Goal: Information Seeking & Learning: Learn about a topic

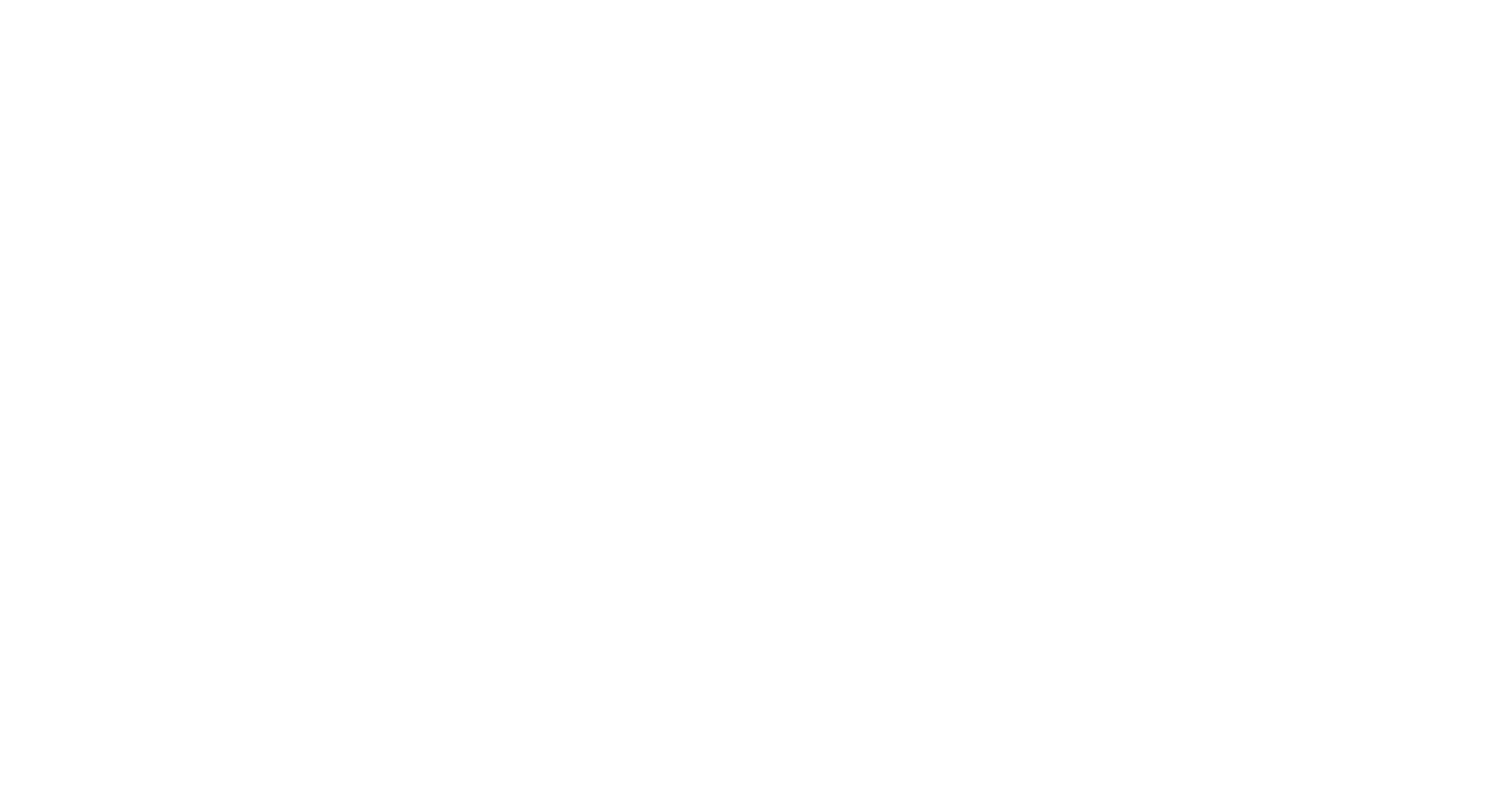
select select
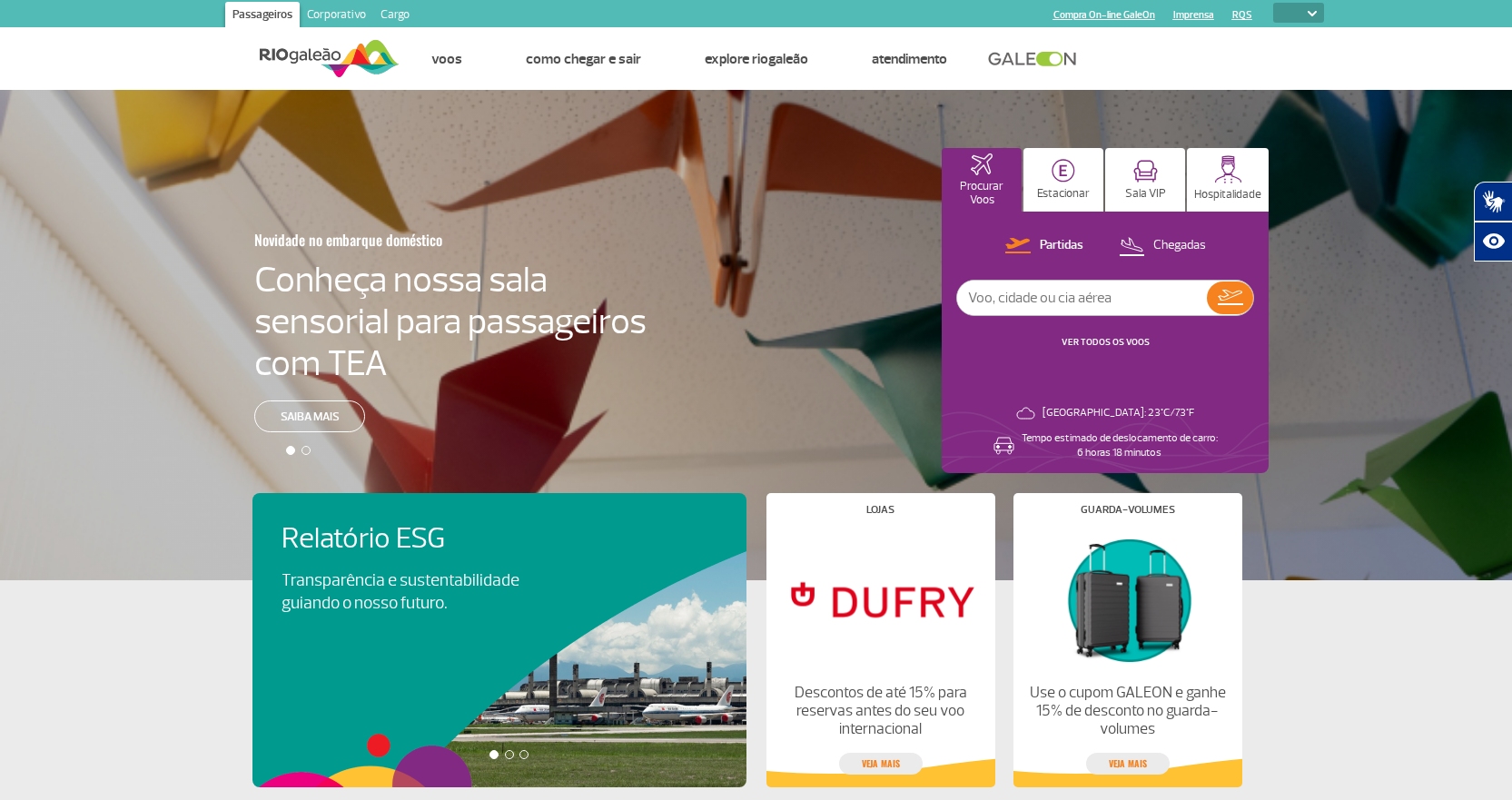
click at [1187, 18] on link "Imprensa" at bounding box center [1194, 15] width 41 height 12
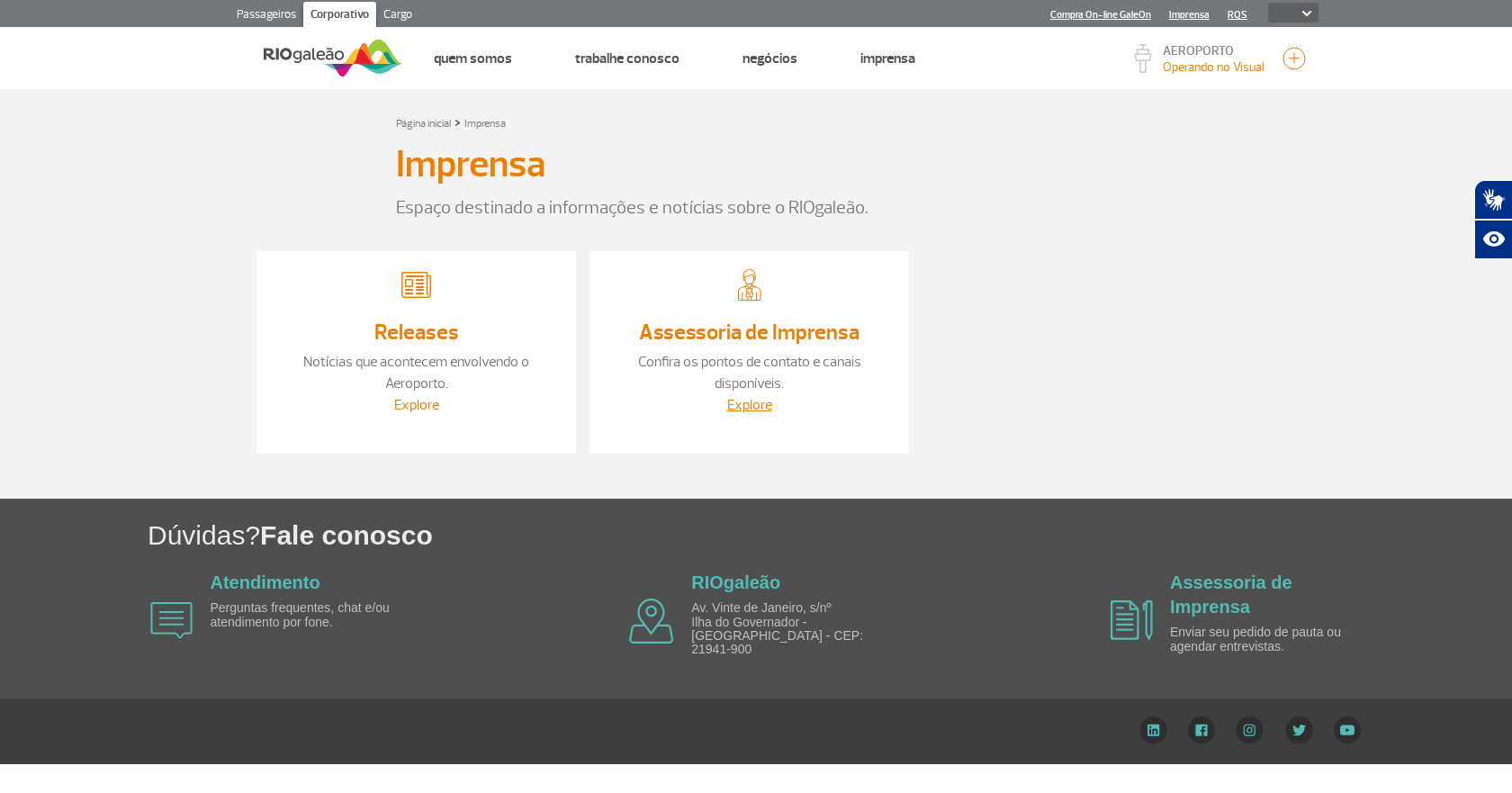
click at [408, 398] on link "Explore" at bounding box center [416, 405] width 45 height 18
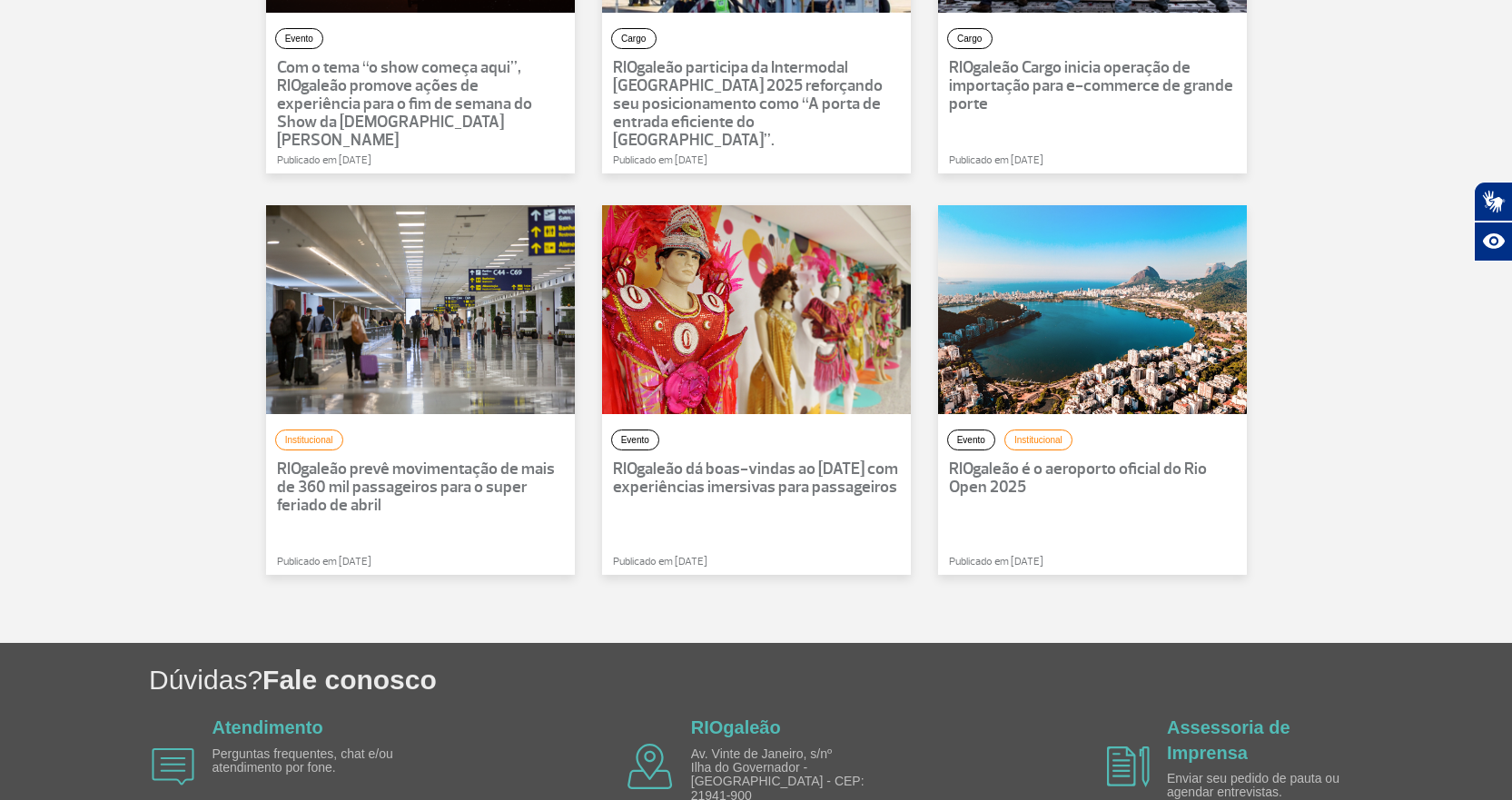
scroll to position [908, 0]
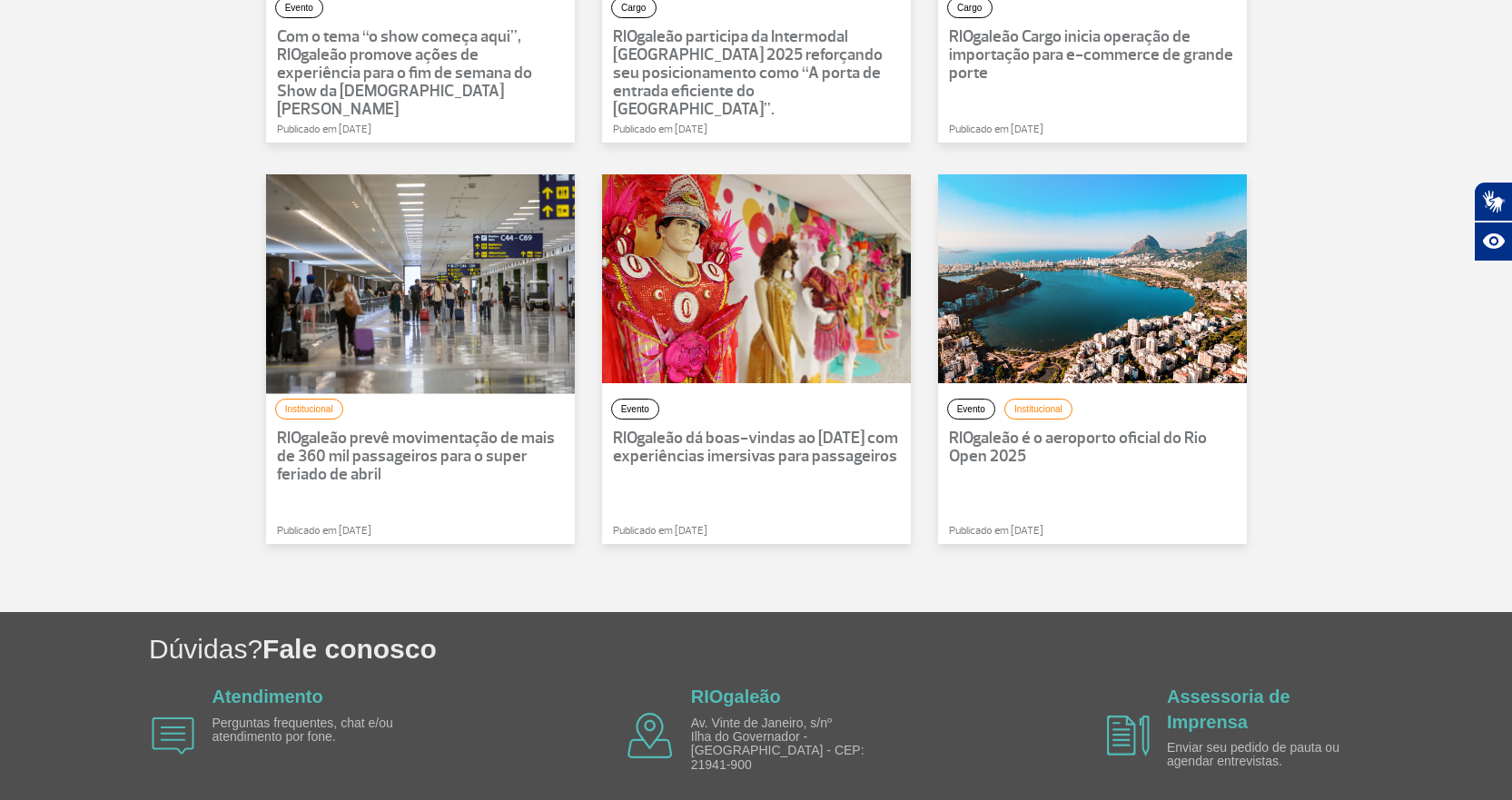
click at [394, 347] on div at bounding box center [420, 278] width 340 height 229
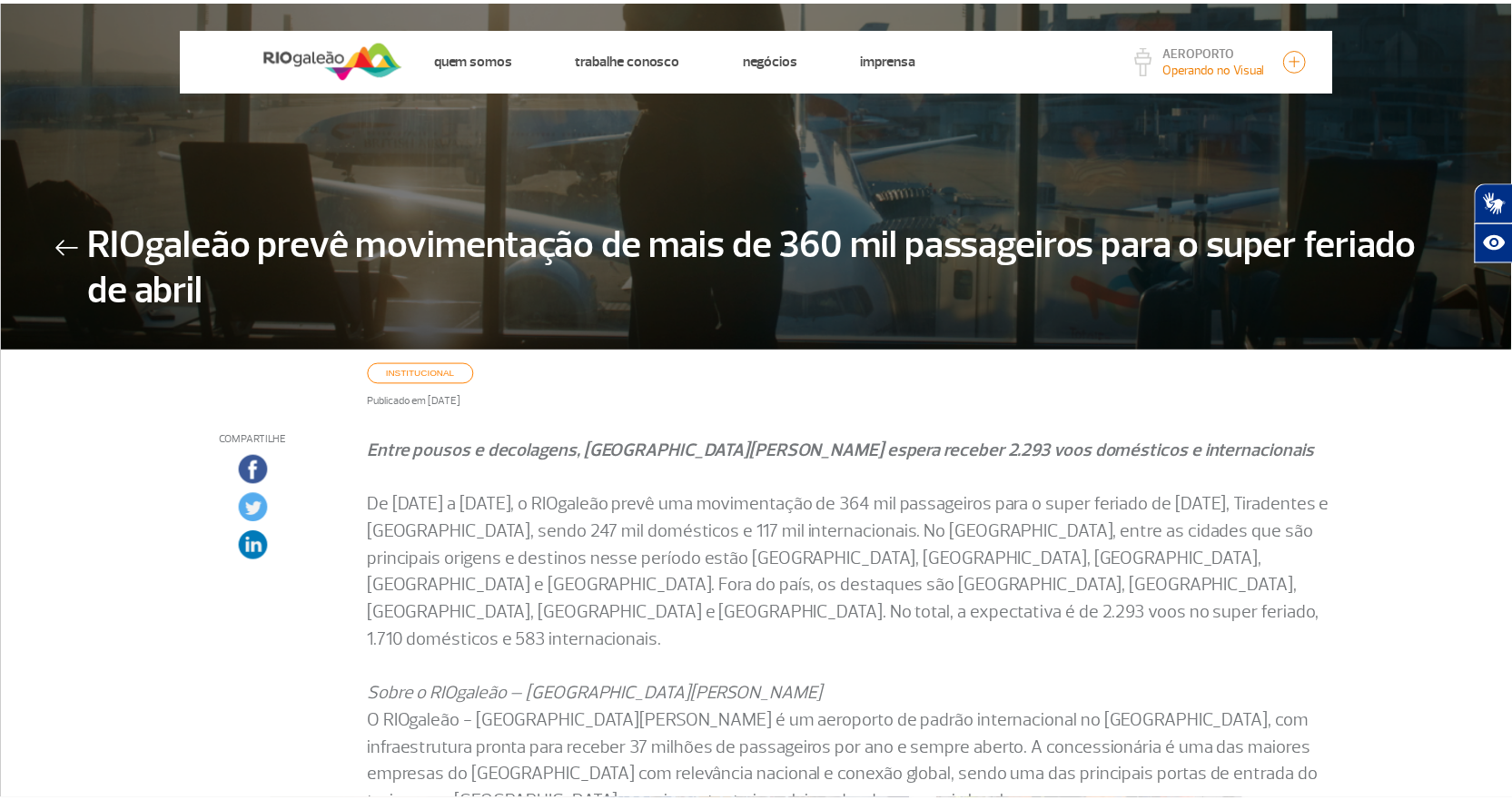
scroll to position [87, 0]
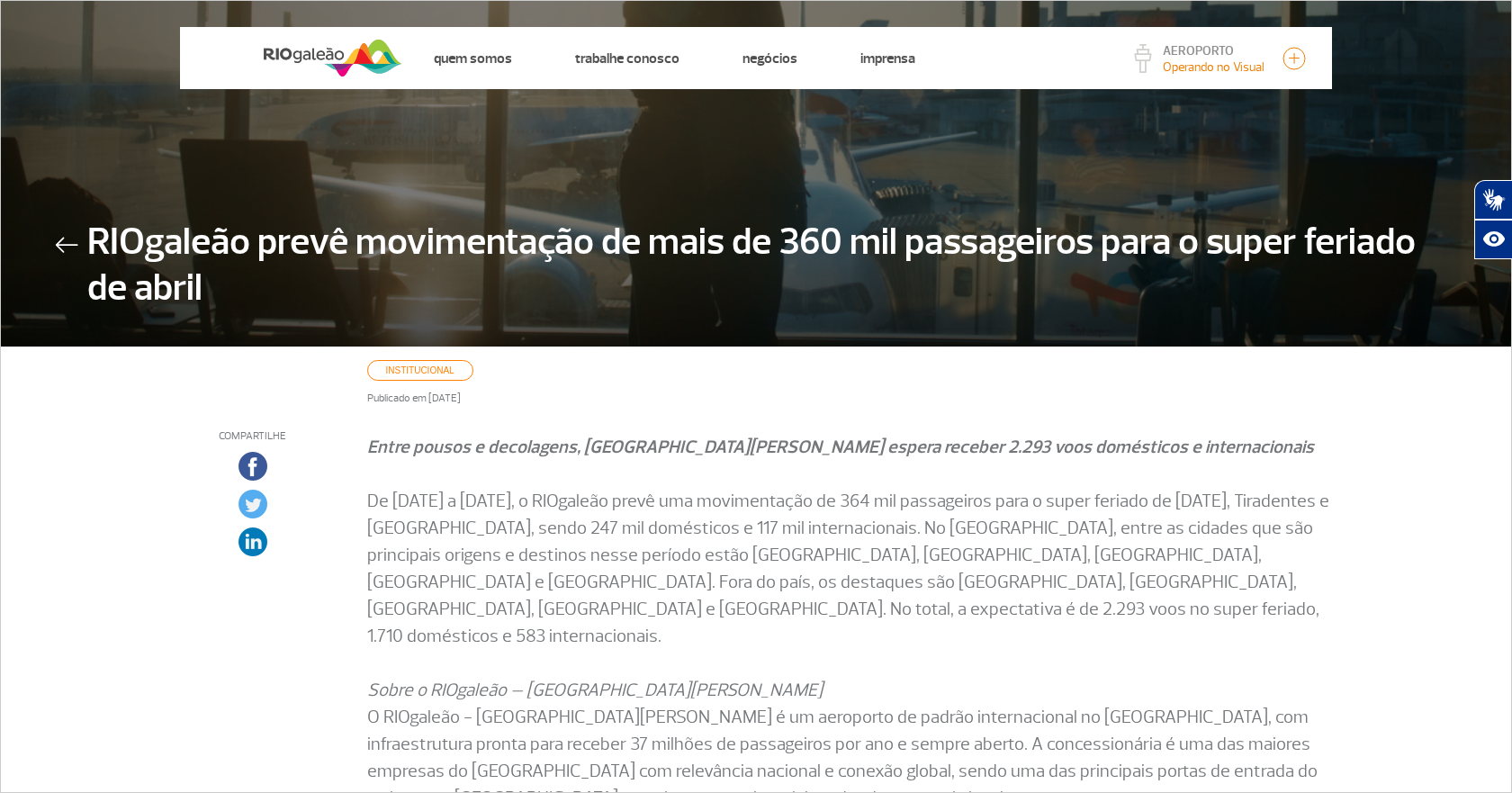
click at [67, 238] on img at bounding box center [66, 245] width 23 height 17
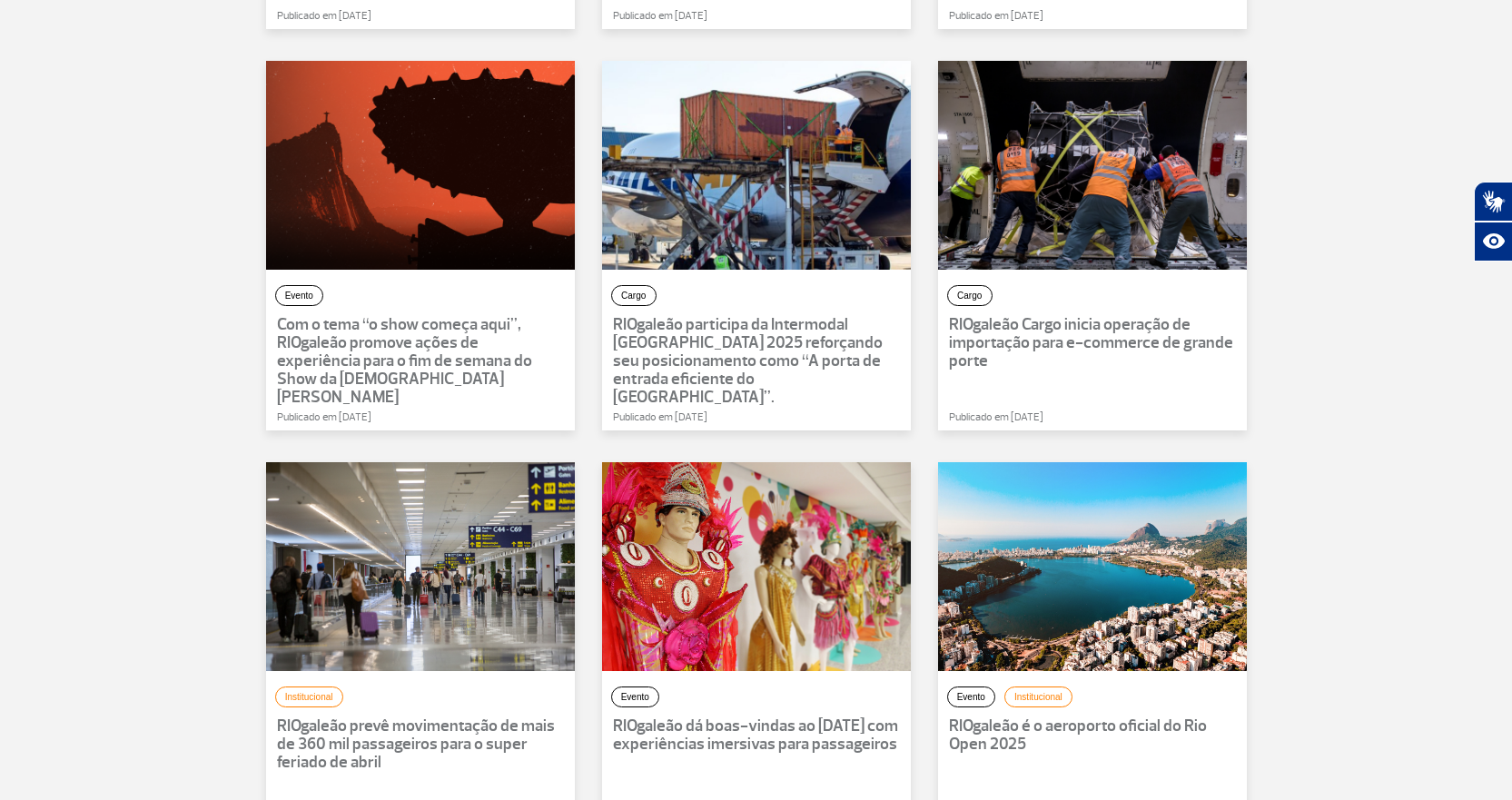
scroll to position [817, 0]
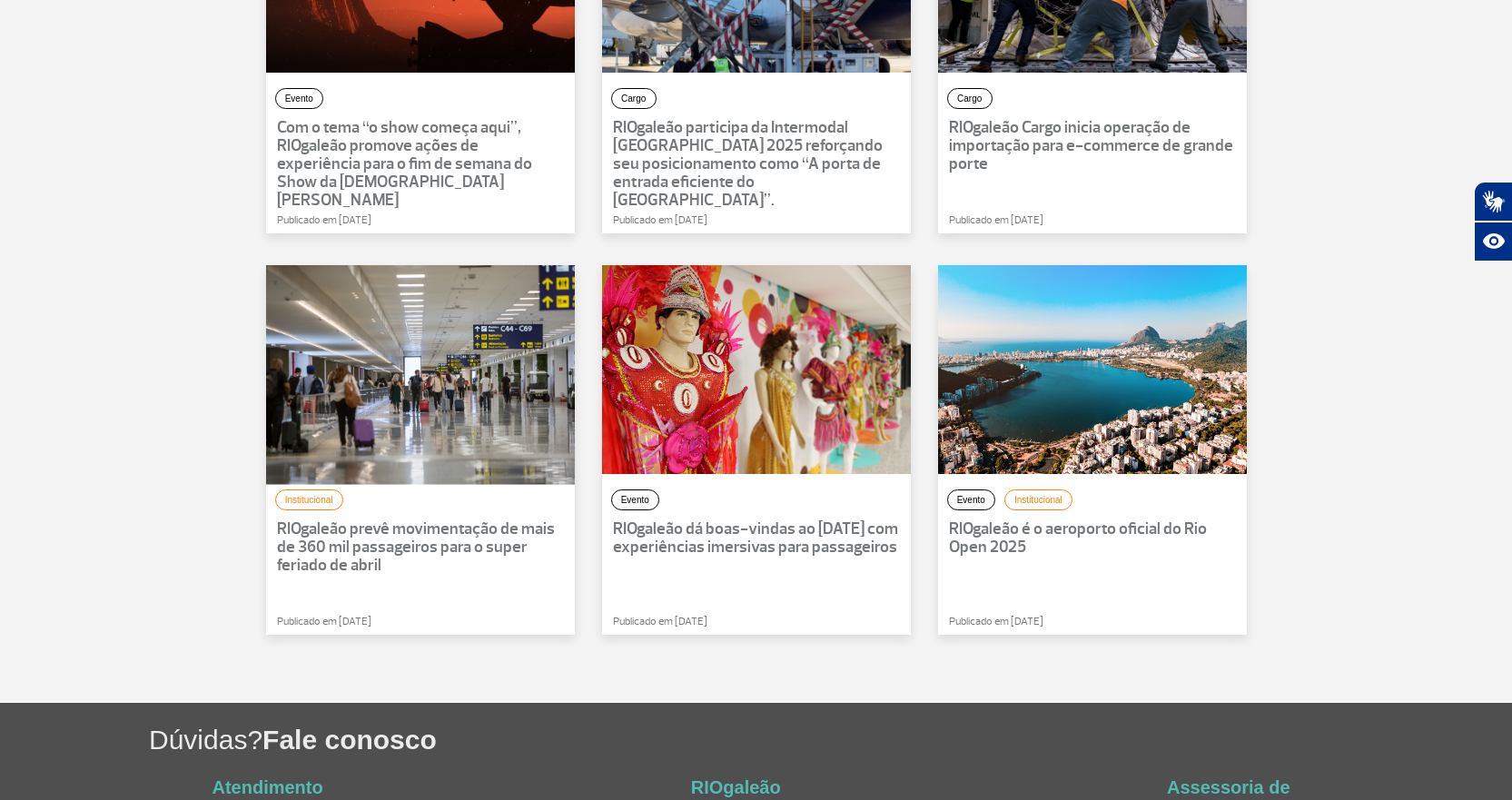
drag, startPoint x: 403, startPoint y: 405, endPoint x: 484, endPoint y: 443, distance: 89.5
click at [484, 443] on div at bounding box center [420, 369] width 340 height 229
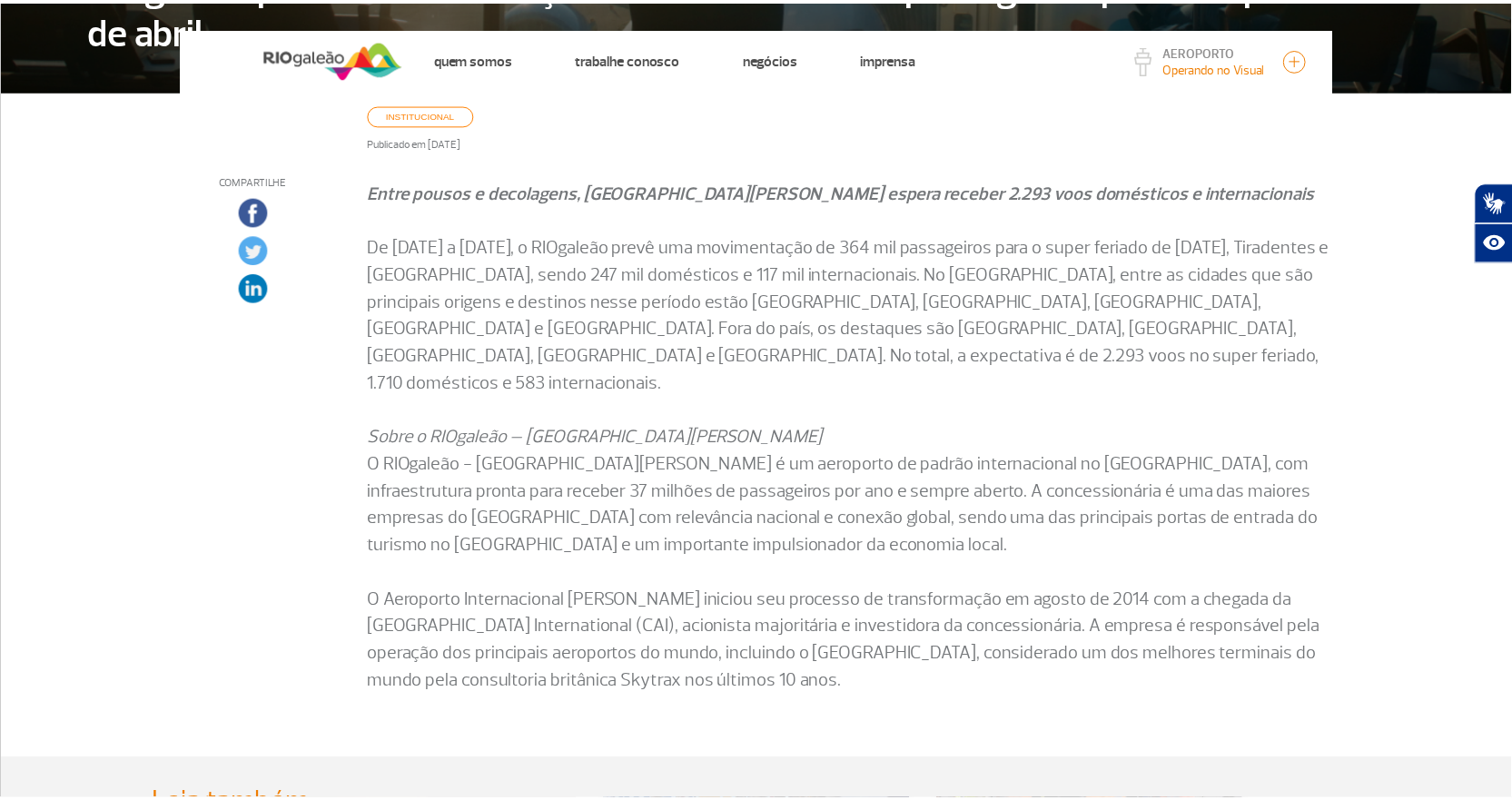
scroll to position [545, 0]
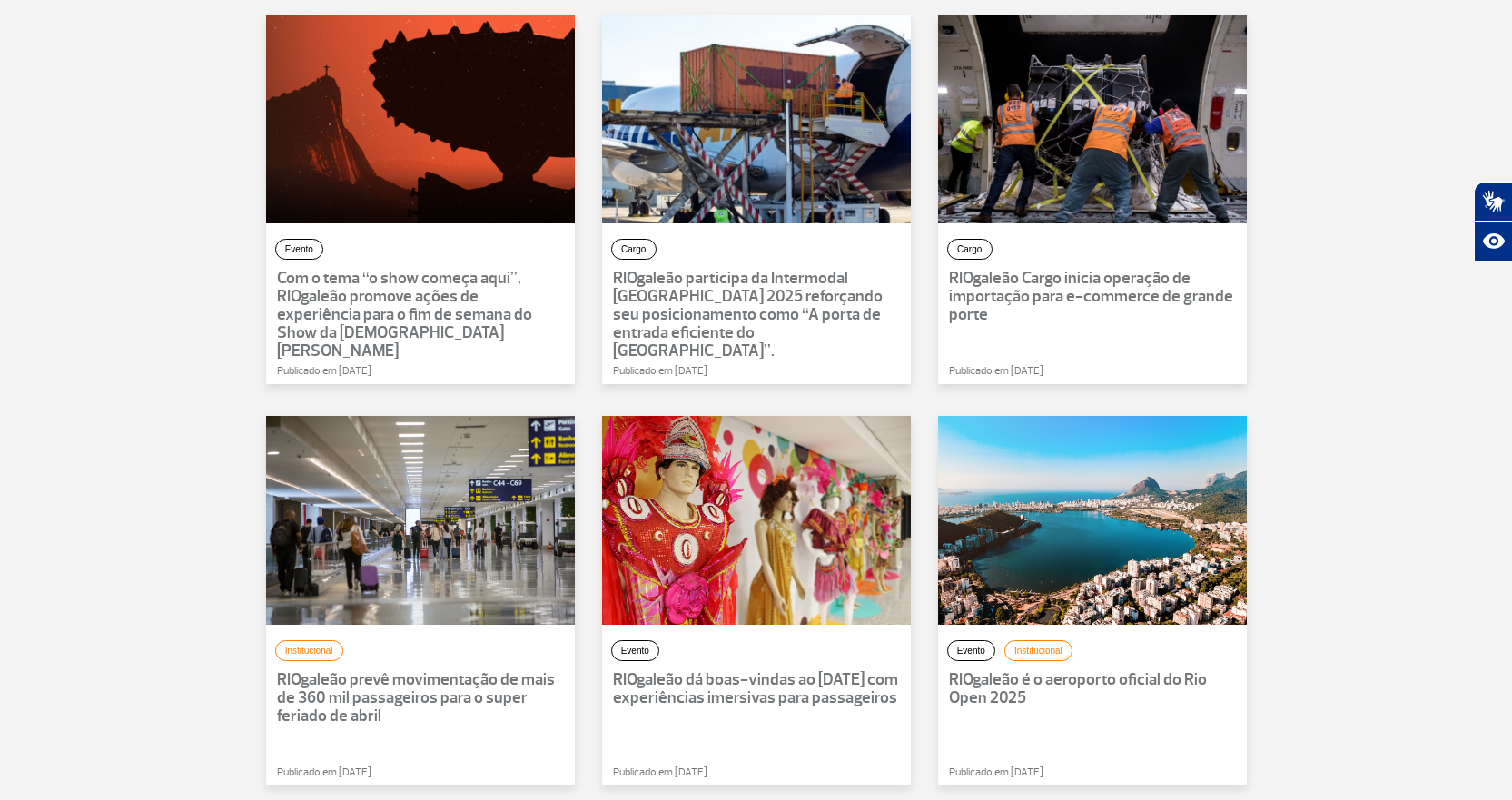
scroll to position [908, 0]
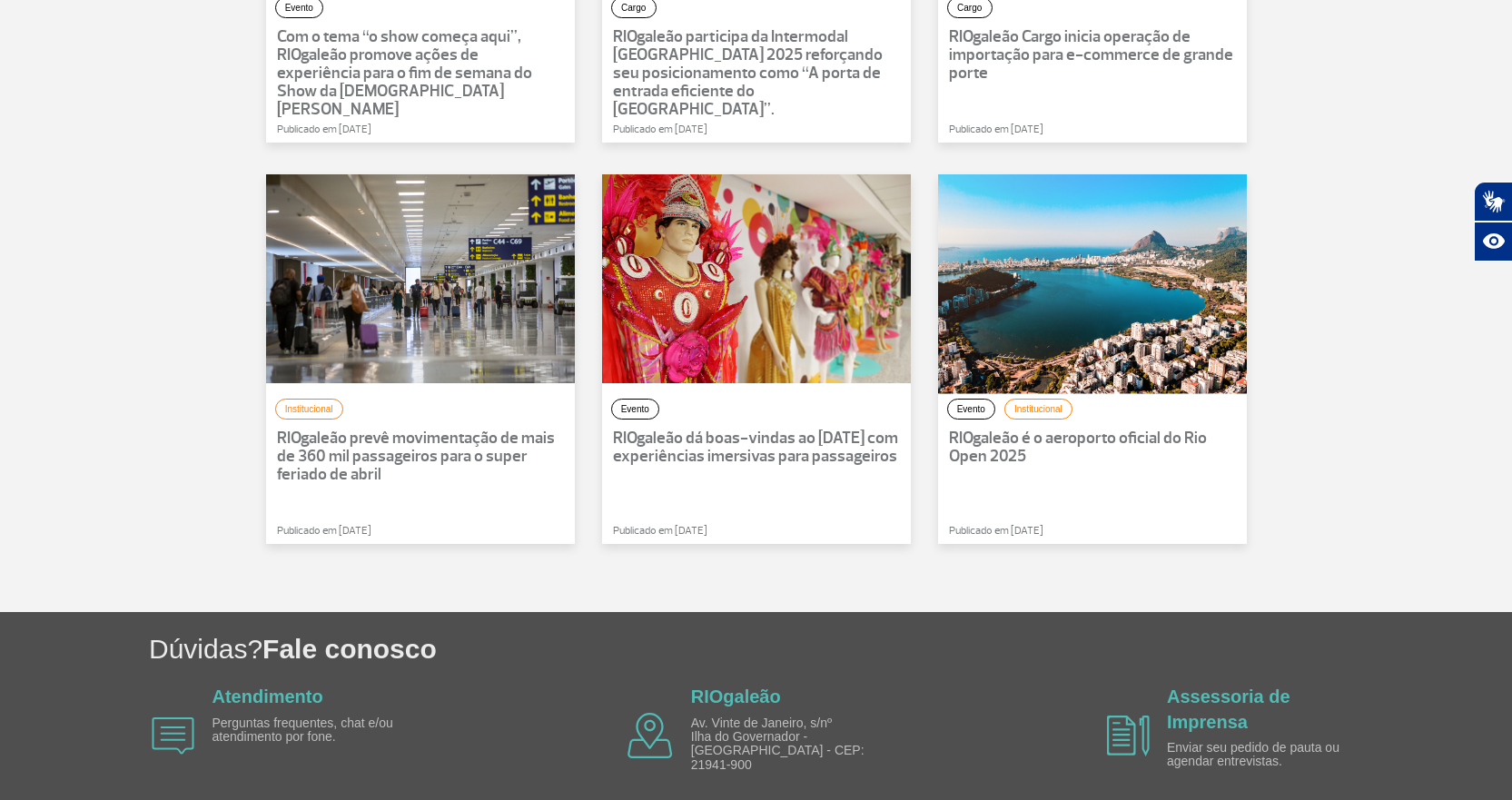
click at [1048, 323] on div at bounding box center [1092, 278] width 340 height 229
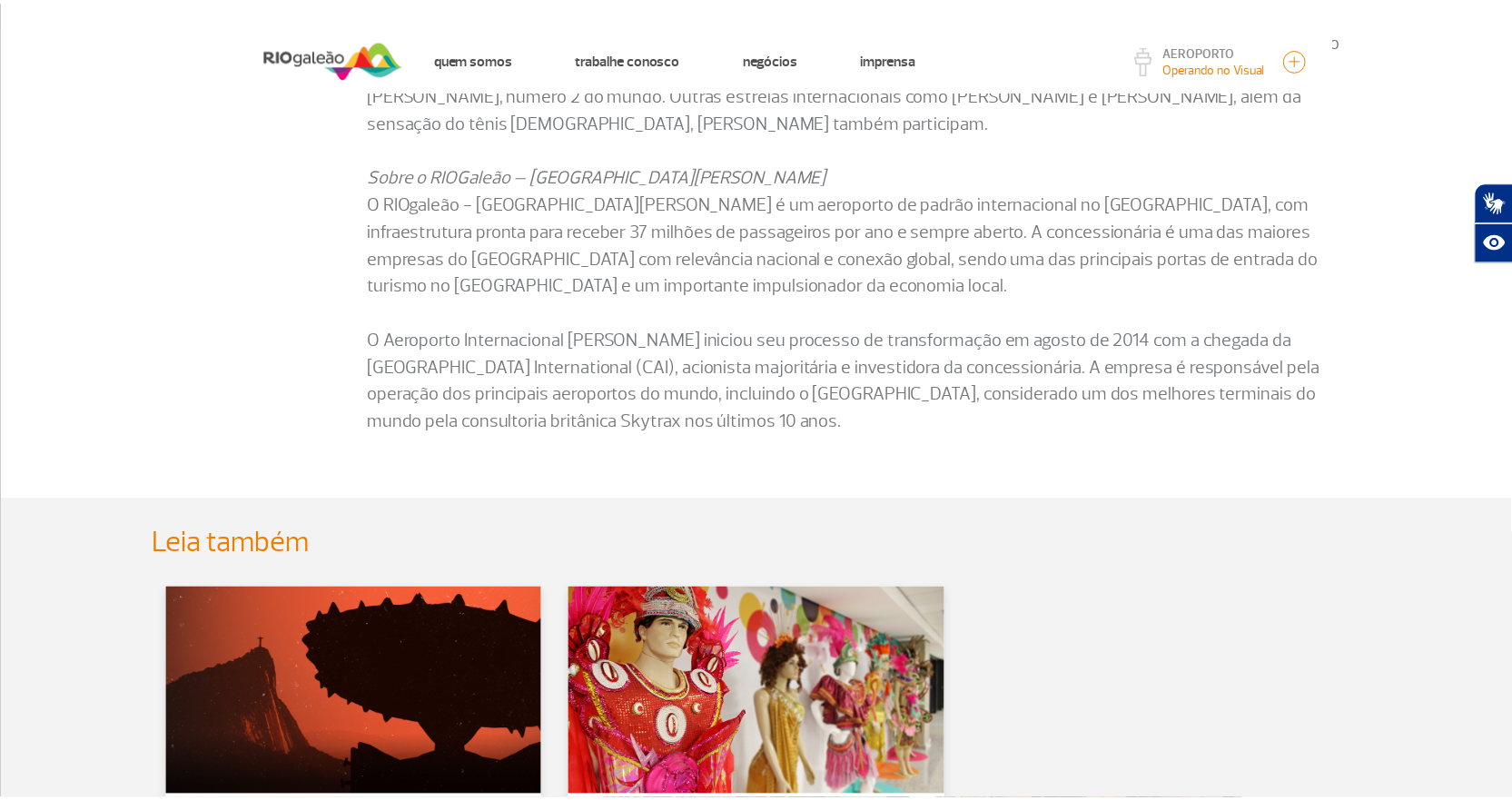
scroll to position [1331, 0]
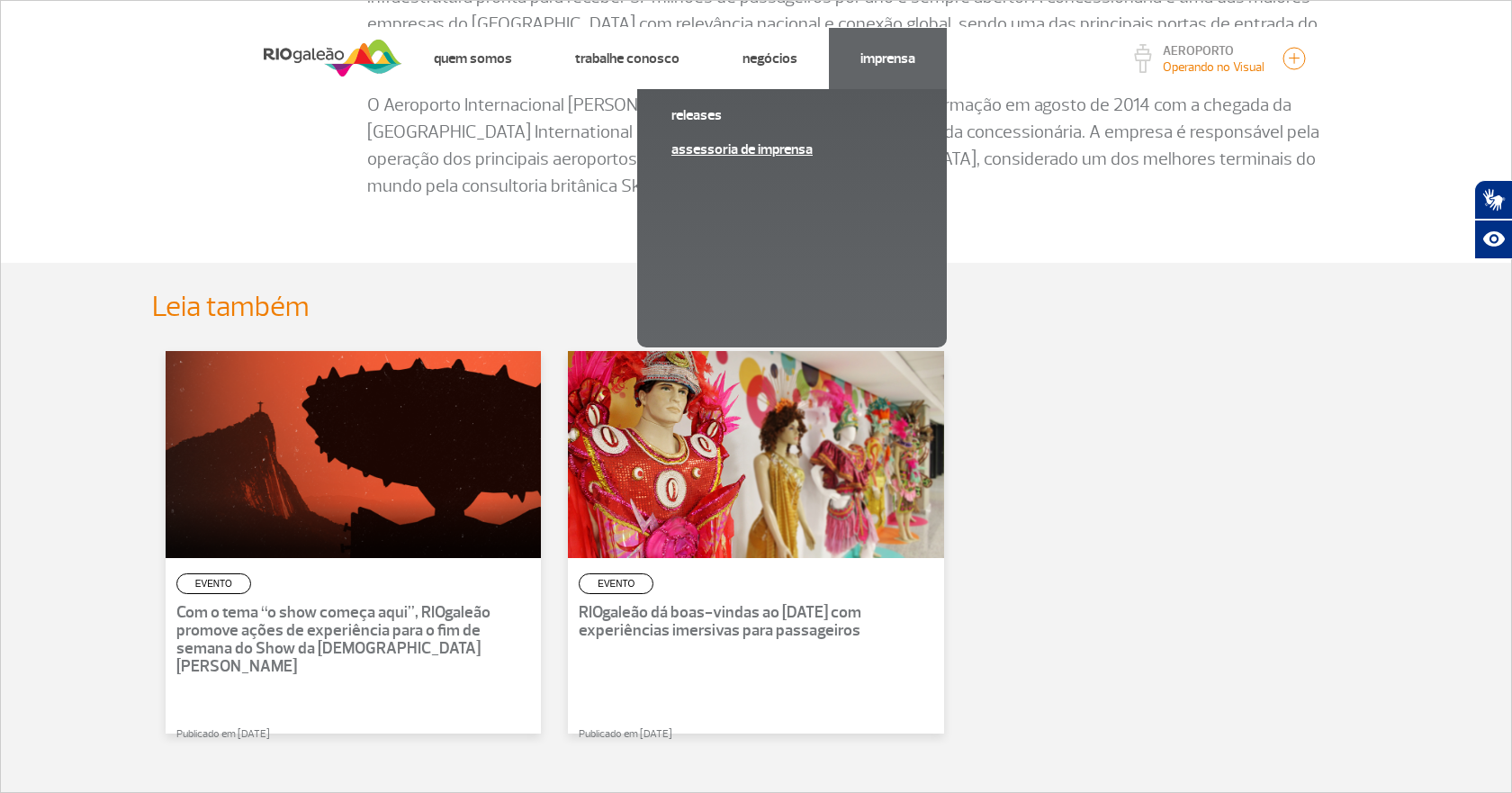
click at [710, 144] on link "Assessoria de Imprensa" at bounding box center [792, 150] width 241 height 20
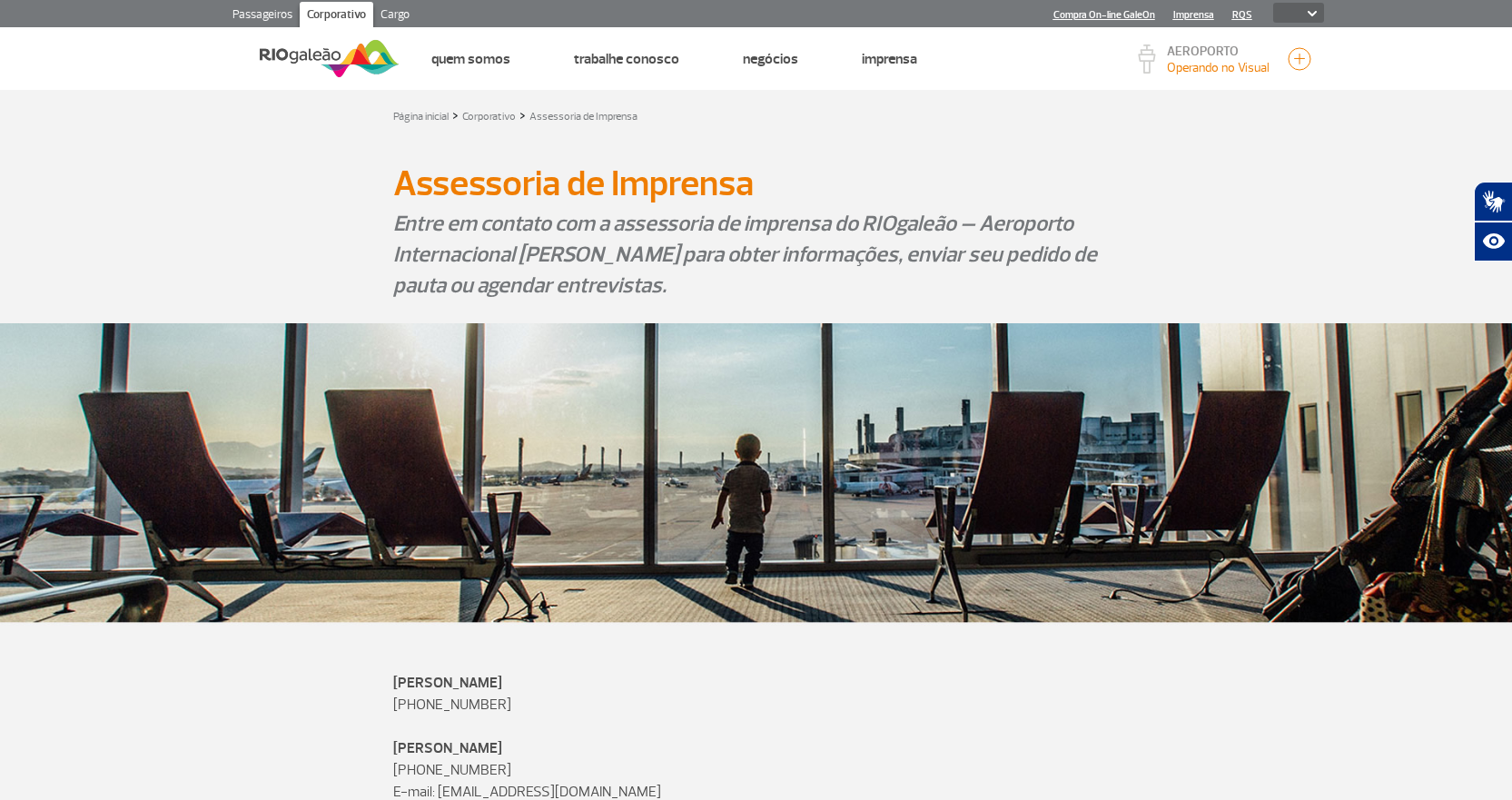
click at [338, 58] on img at bounding box center [330, 58] width 140 height 45
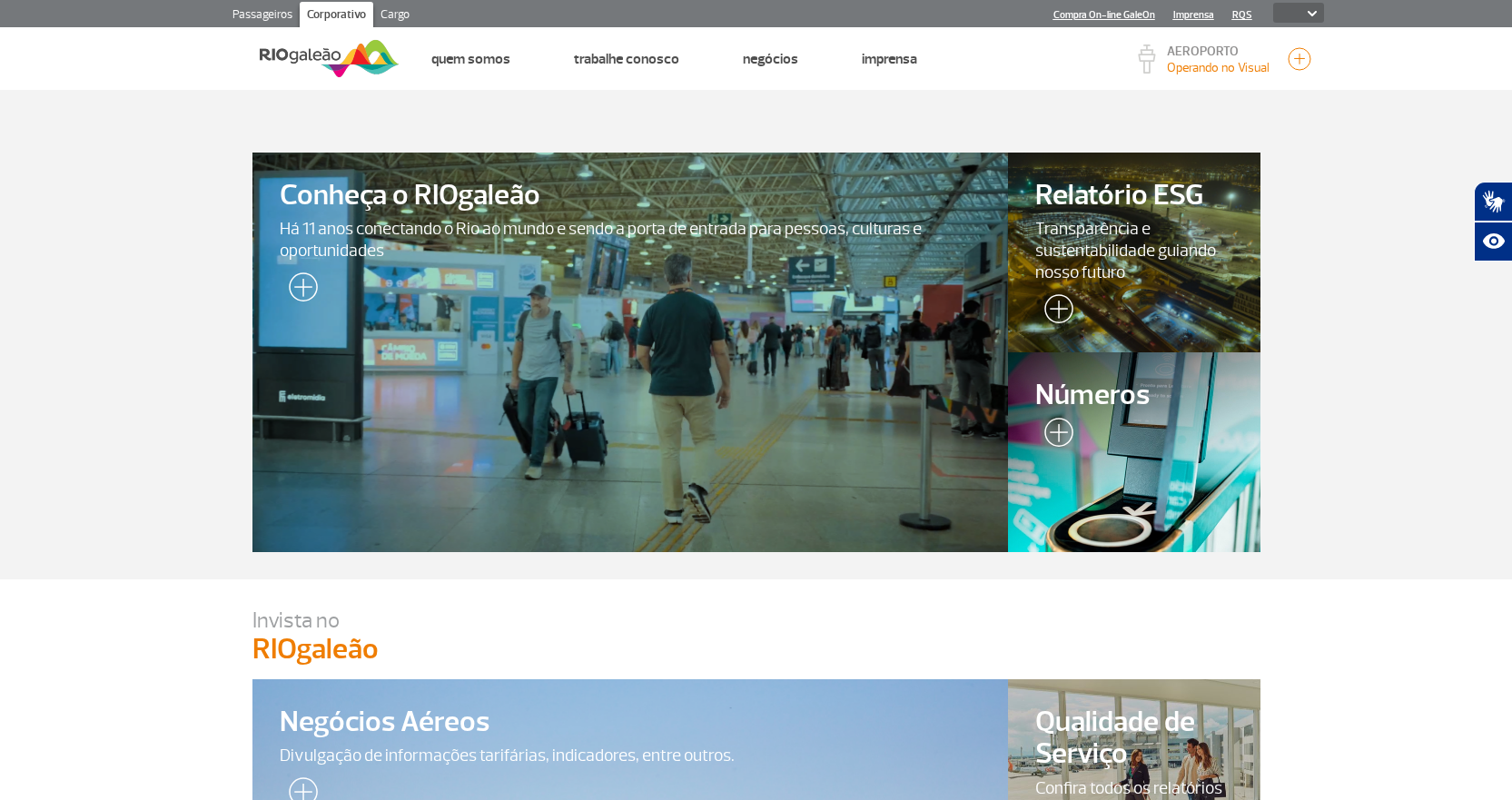
click at [1059, 310] on img at bounding box center [1053, 312] width 38 height 36
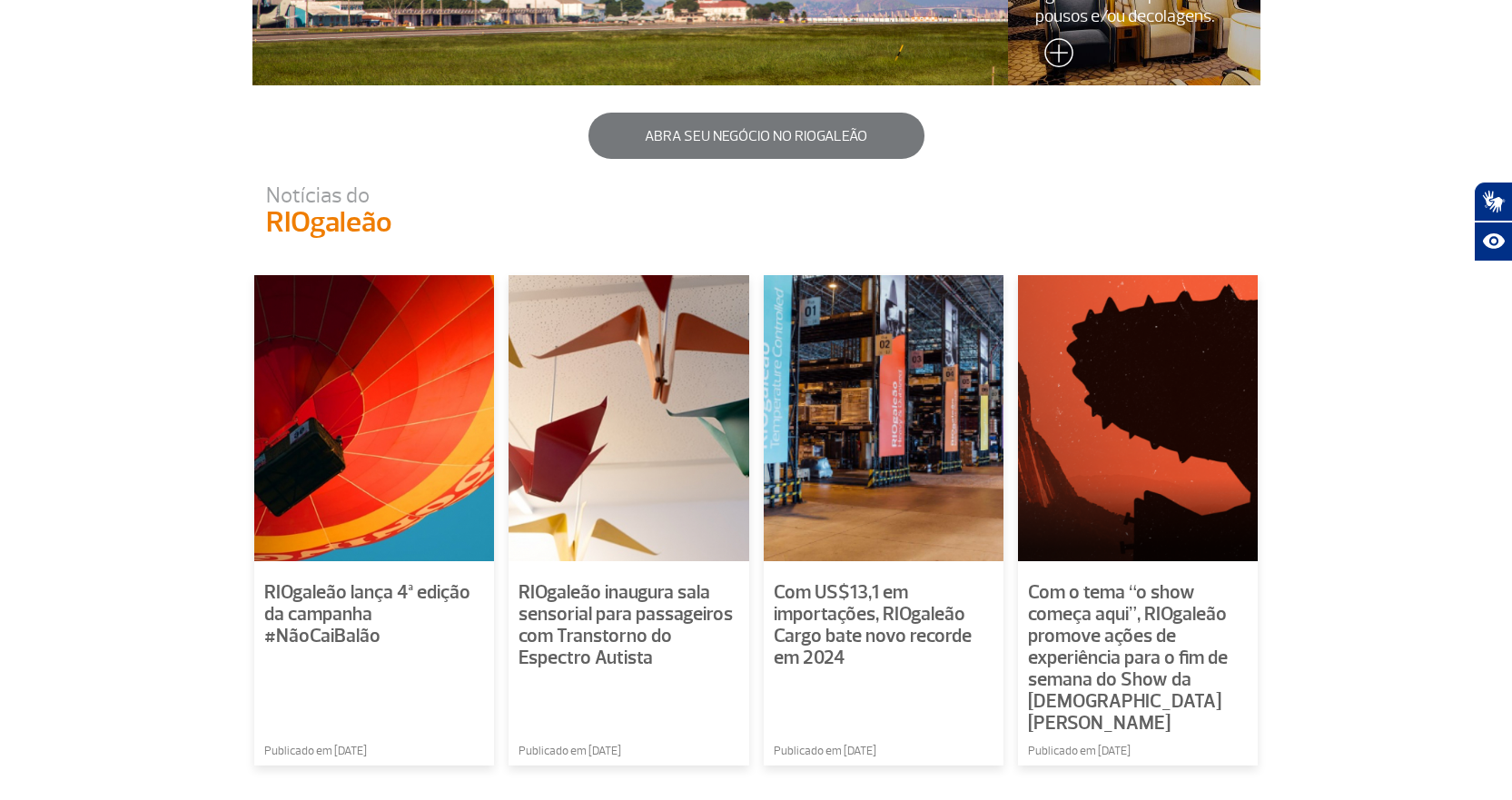
scroll to position [1090, 0]
